Goal: Task Accomplishment & Management: Use online tool/utility

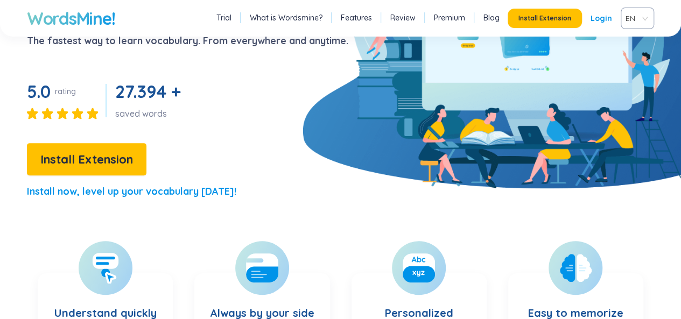
scroll to position [89, 0]
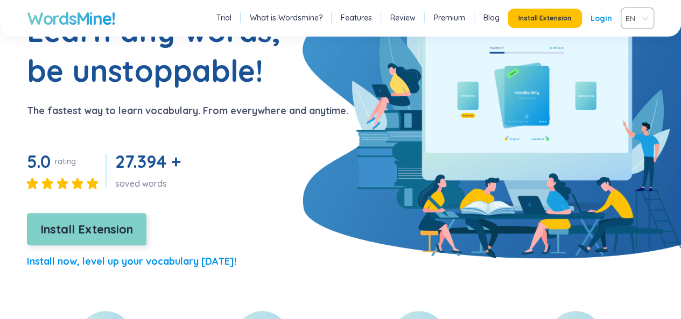
click at [106, 223] on span "Install Extension" at bounding box center [86, 229] width 93 height 19
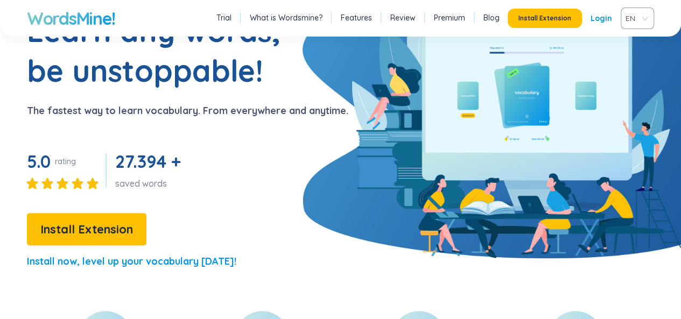
scroll to position [369, 0]
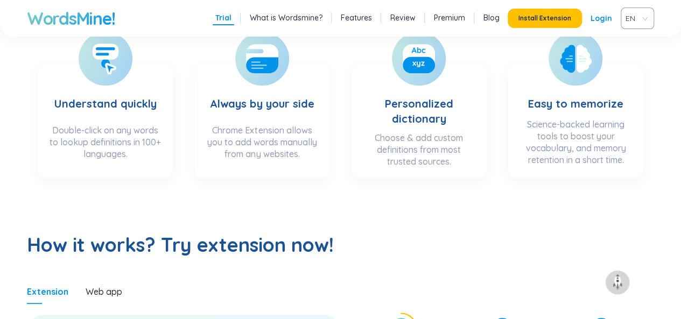
click at [597, 21] on link "Login" at bounding box center [602, 18] width 22 height 19
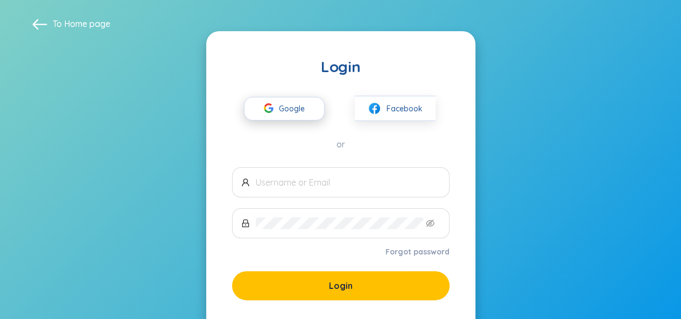
click at [289, 116] on span "Google" at bounding box center [294, 108] width 31 height 23
click at [267, 103] on icon "button" at bounding box center [269, 108] width 10 height 10
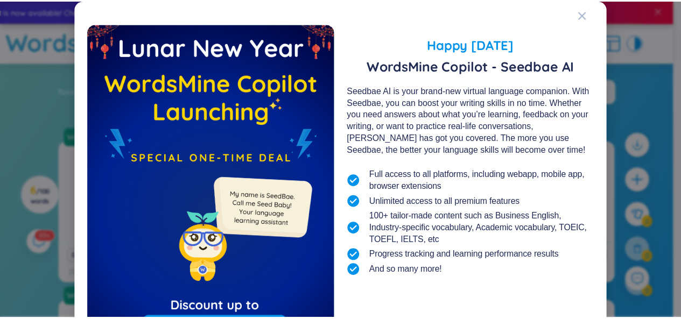
scroll to position [113, 0]
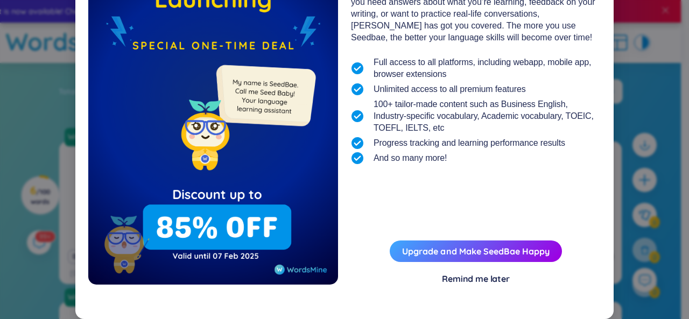
click at [485, 274] on div "Remind me later" at bounding box center [476, 279] width 68 height 12
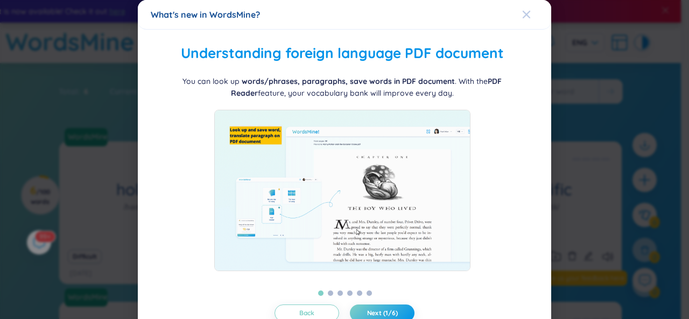
click at [523, 11] on icon "Close" at bounding box center [527, 15] width 8 height 8
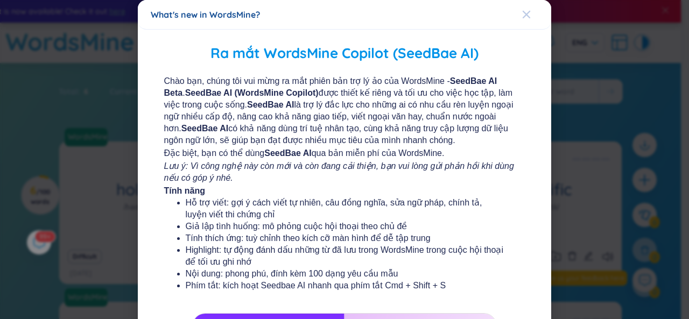
click at [523, 13] on icon "Close" at bounding box center [527, 15] width 8 height 8
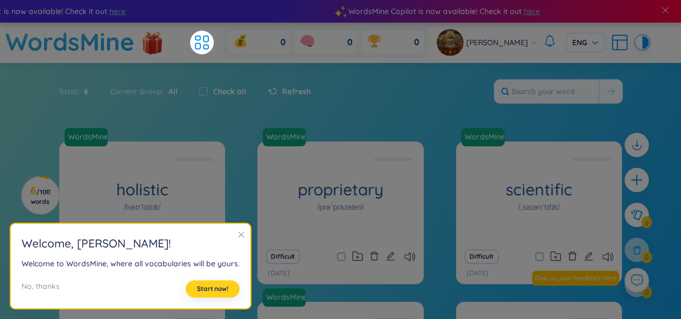
click at [223, 292] on span "Start now!" at bounding box center [212, 289] width 31 height 9
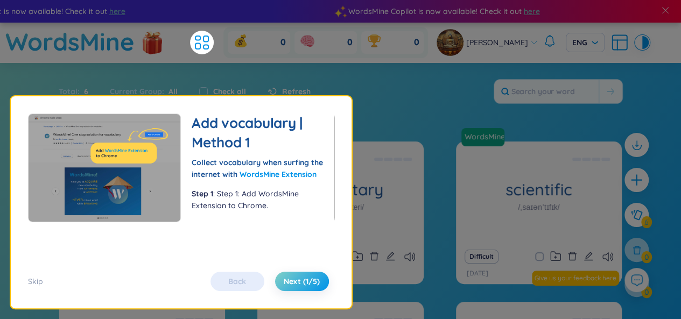
click at [242, 282] on div "Back Next (1/5)" at bounding box center [269, 281] width 129 height 19
click at [292, 284] on span "Next (1/5)" at bounding box center [302, 281] width 36 height 11
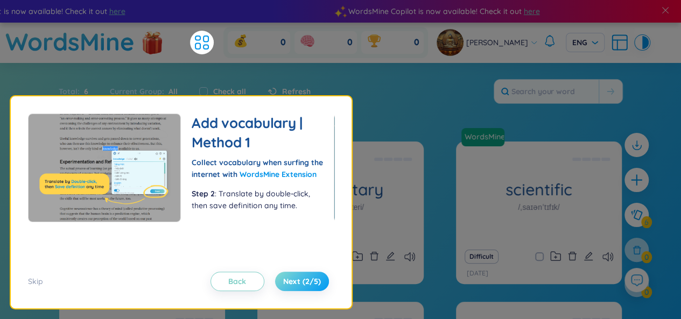
click at [292, 284] on span "Next (2/5)" at bounding box center [302, 281] width 38 height 11
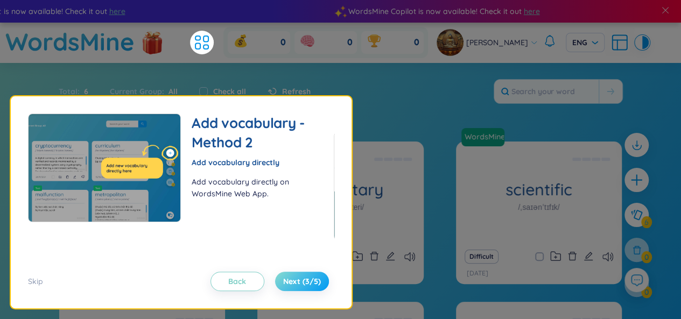
click at [292, 284] on span "Next (3/5)" at bounding box center [302, 281] width 38 height 11
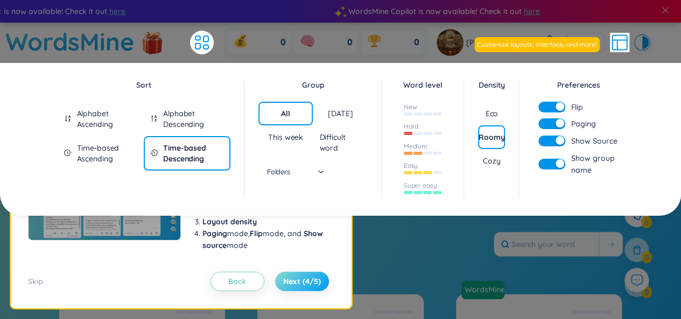
click at [292, 284] on span "Next (4/5)" at bounding box center [302, 281] width 38 height 11
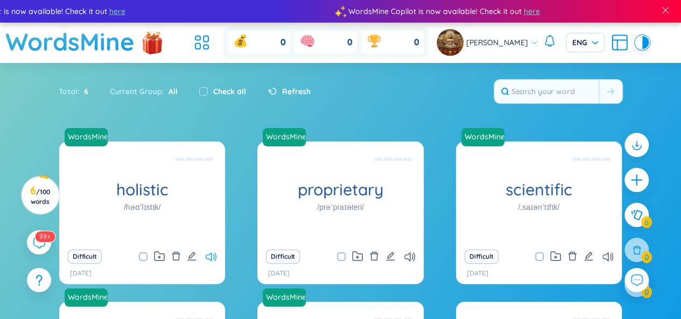
click at [206, 253] on icon at bounding box center [211, 257] width 11 height 9
click at [551, 93] on input "text" at bounding box center [546, 92] width 104 height 24
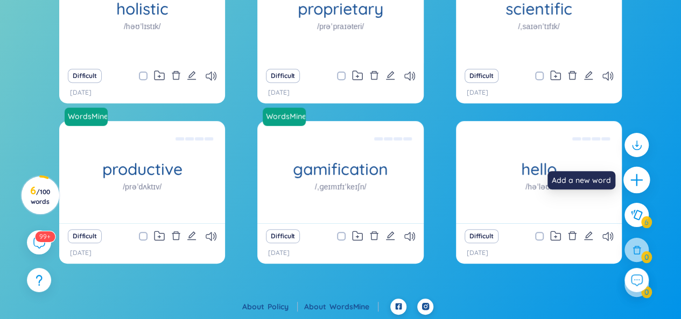
click at [629, 177] on div at bounding box center [637, 180] width 27 height 27
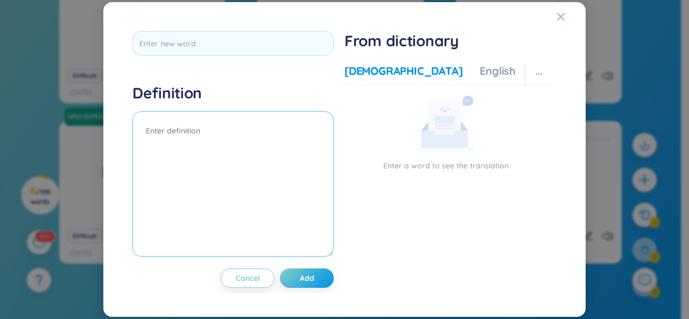
click at [262, 182] on textarea at bounding box center [232, 183] width 201 height 145
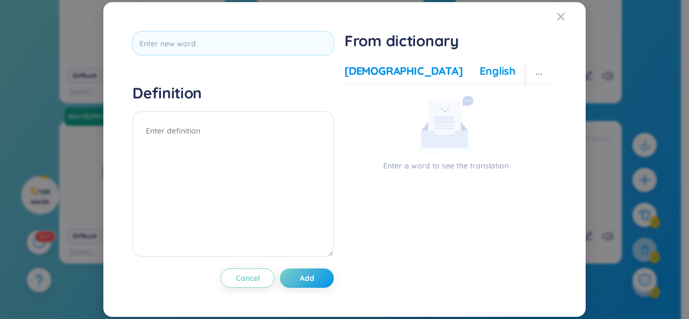
click at [480, 68] on div "English" at bounding box center [498, 71] width 36 height 15
click at [533, 67] on div "More examples" at bounding box center [572, 71] width 78 height 15
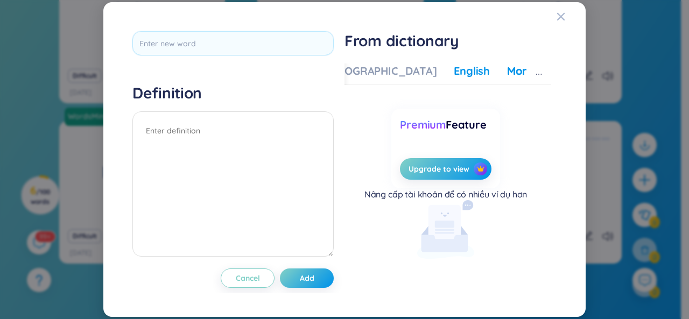
click at [454, 72] on div "English" at bounding box center [472, 71] width 36 height 15
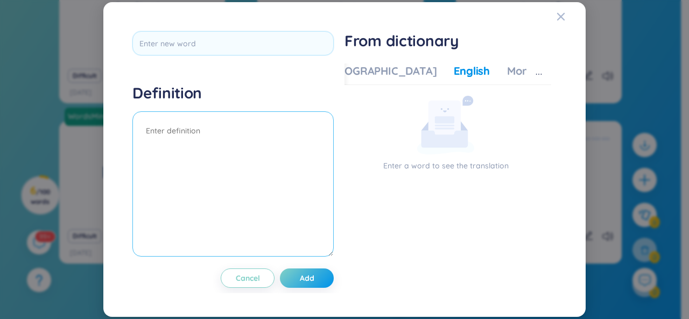
click at [285, 170] on textarea at bounding box center [232, 183] width 201 height 145
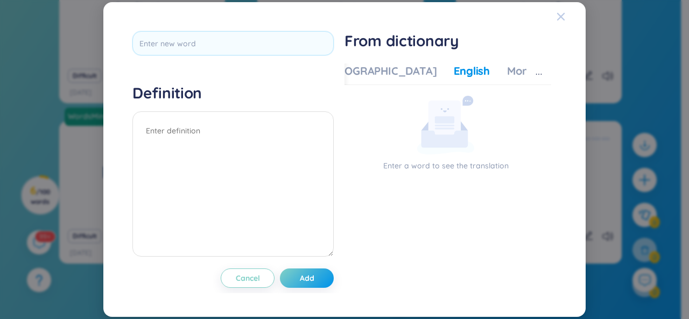
click at [561, 19] on icon "Close" at bounding box center [561, 16] width 9 height 9
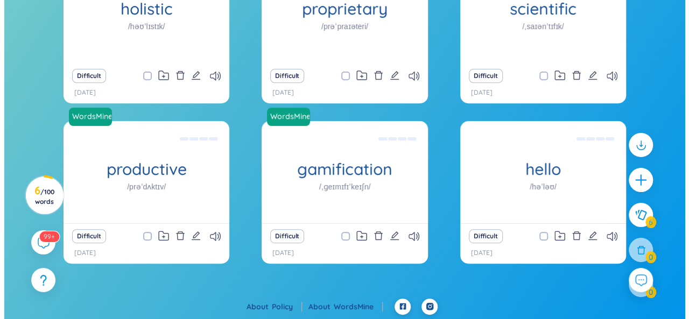
scroll to position [0, 0]
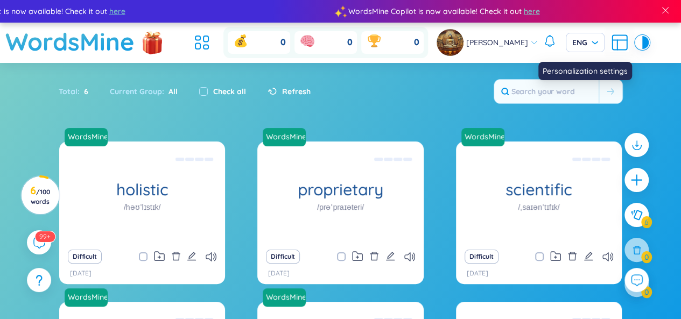
click at [624, 46] on icon at bounding box center [619, 42] width 19 height 19
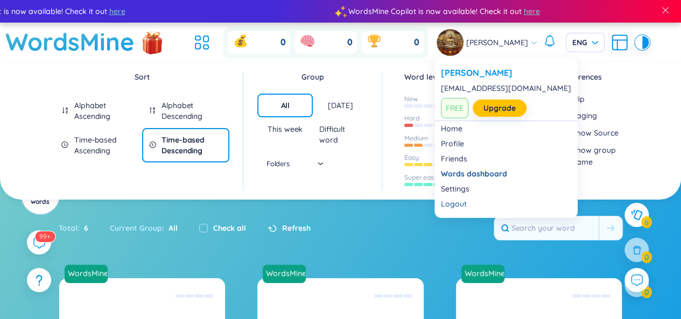
click at [467, 40] on span "Hùng Châu Quảng" at bounding box center [497, 43] width 62 height 12
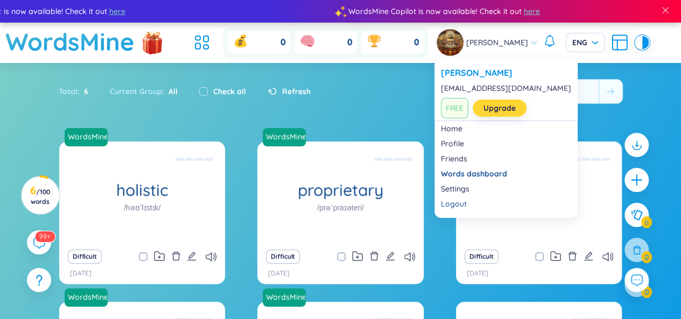
click at [489, 110] on link "Upgrade" at bounding box center [500, 108] width 32 height 12
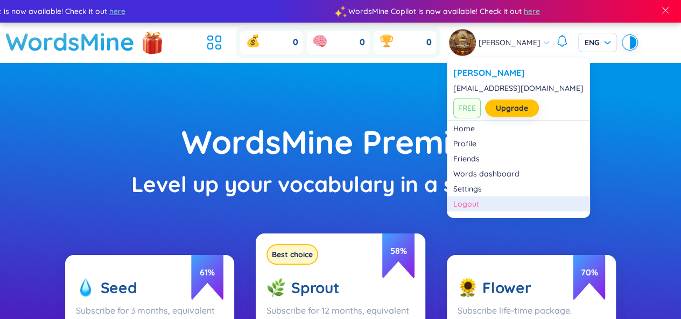
click at [486, 200] on div "Logout" at bounding box center [518, 204] width 130 height 11
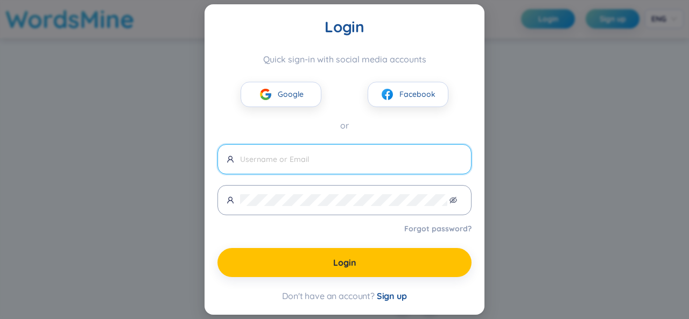
click at [599, 46] on div "Login Quick sign-in with social media accounts Google Facebook or Forgot passwo…" at bounding box center [344, 159] width 689 height 319
